Goal: Information Seeking & Learning: Learn about a topic

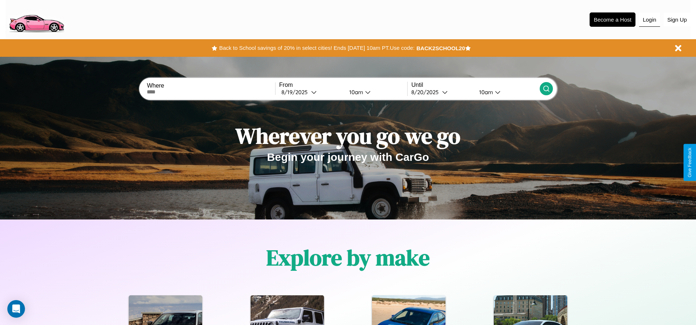
click at [649, 19] on button "Login" at bounding box center [649, 20] width 21 height 14
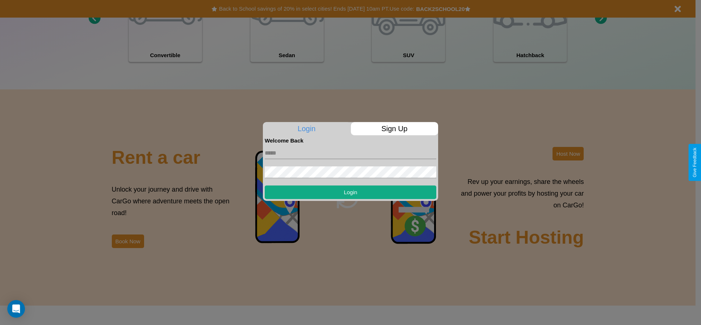
scroll to position [1052, 0]
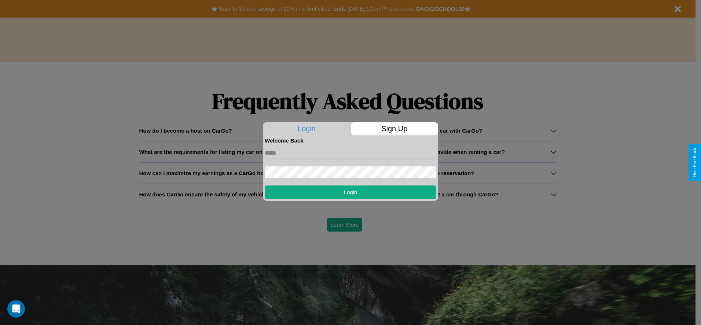
click at [241, 152] on div at bounding box center [350, 162] width 701 height 325
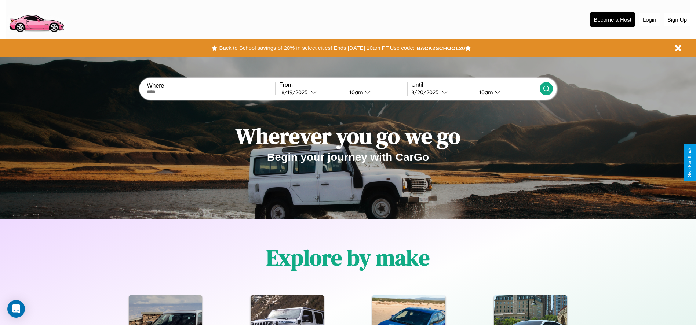
scroll to position [889, 0]
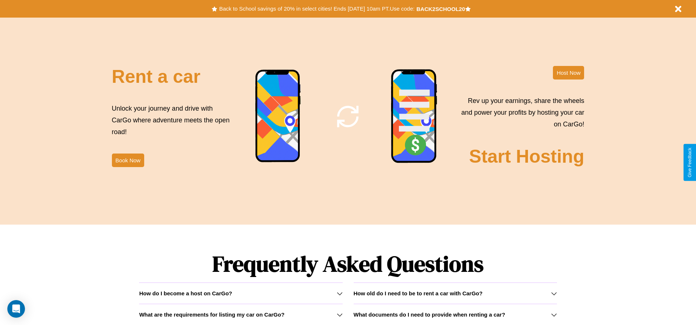
click at [241, 315] on h3 "What are the requirements for listing my car on CarGo?" at bounding box center [211, 315] width 145 height 6
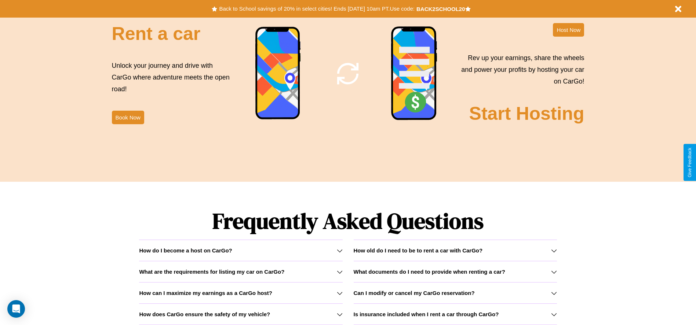
click at [455, 314] on h3 "Is insurance included when I rent a car through CarGo?" at bounding box center [426, 314] width 145 height 6
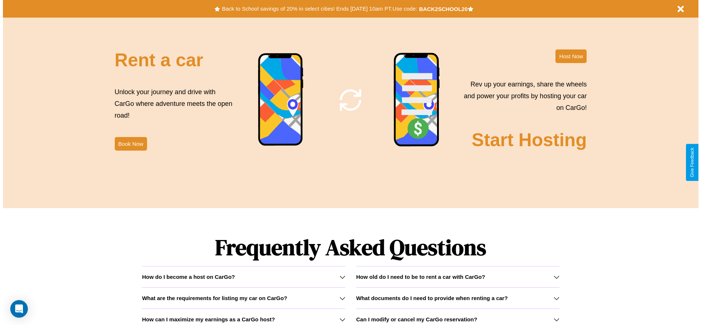
scroll to position [0, 0]
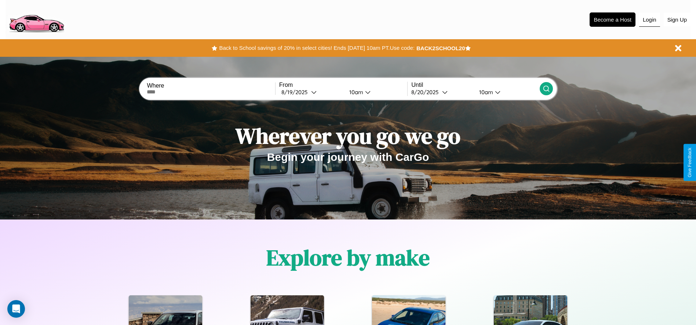
click at [649, 19] on button "Login" at bounding box center [649, 20] width 21 height 14
